Goal: Manage account settings

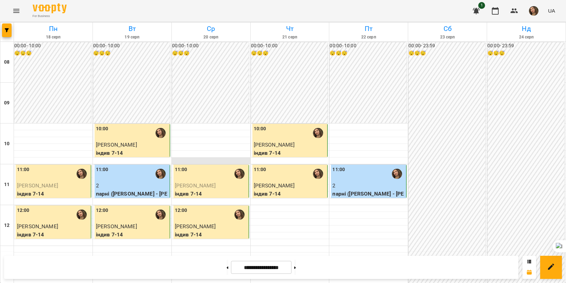
scroll to position [123, 0]
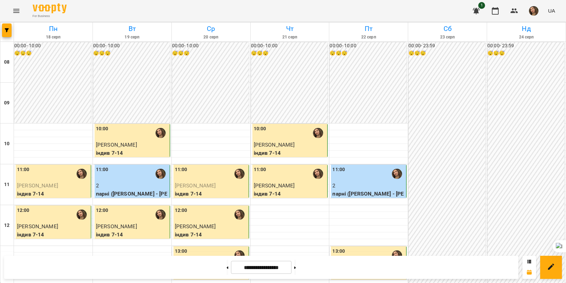
scroll to position [68, 0]
click at [224, 248] on div "13:00" at bounding box center [211, 256] width 73 height 16
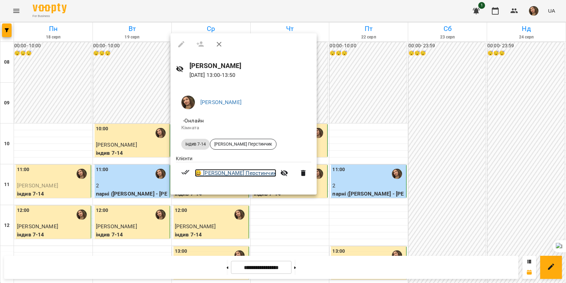
click at [206, 174] on link "😀 [PERSON_NAME]" at bounding box center [235, 173] width 81 height 8
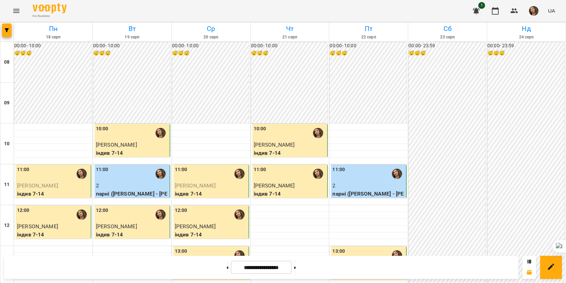
scroll to position [204, 0]
click at [498, 12] on icon "button" at bounding box center [496, 11] width 8 height 8
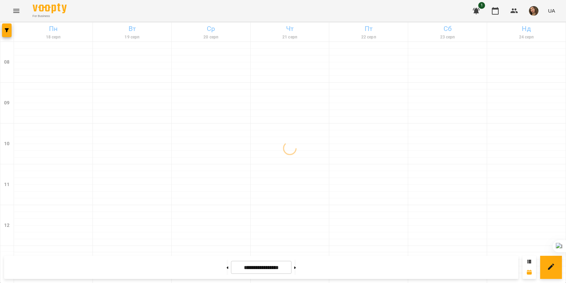
click at [529, 13] on button "button" at bounding box center [534, 11] width 18 height 18
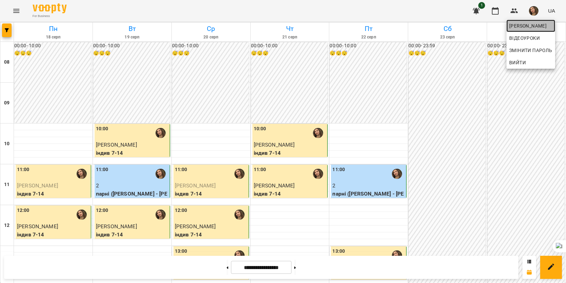
click at [520, 26] on span "Анастасія Іванова" at bounding box center [531, 26] width 43 height 8
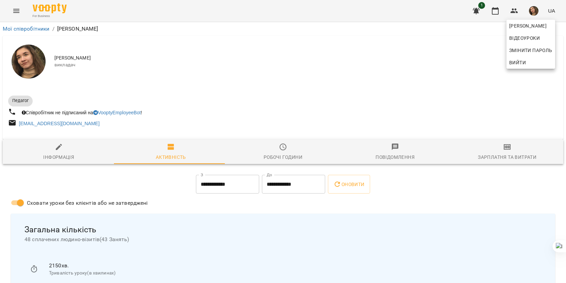
drag, startPoint x: 564, startPoint y: 57, endPoint x: 576, endPoint y: 135, distance: 79.6
click at [554, 115] on div at bounding box center [283, 141] width 566 height 283
click at [68, 145] on button "Інформація" at bounding box center [59, 152] width 112 height 25
select select "**"
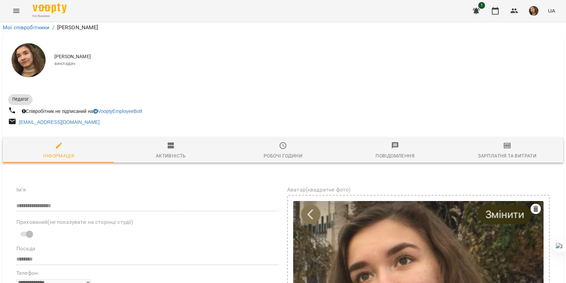
scroll to position [238, 0]
drag, startPoint x: 60, startPoint y: 184, endPoint x: 139, endPoint y: 191, distance: 79.3
click at [122, 202] on icon at bounding box center [124, 201] width 4 height 4
